Goal: Task Accomplishment & Management: Complete application form

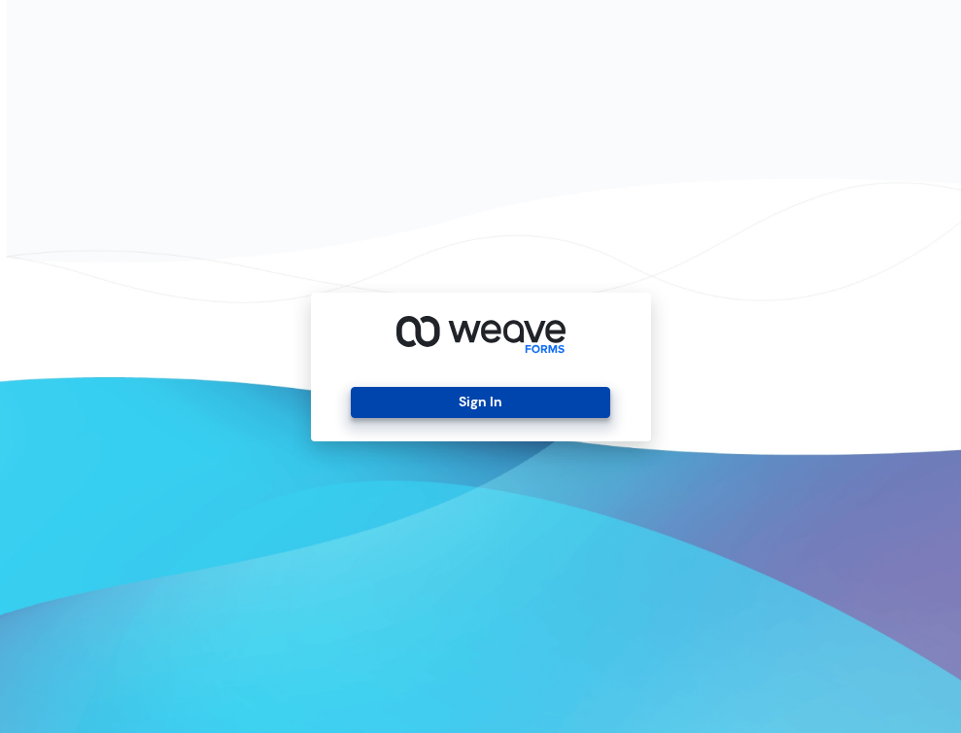
click at [386, 394] on button "Sign In" at bounding box center [481, 402] width 260 height 31
